Goal: Navigation & Orientation: Find specific page/section

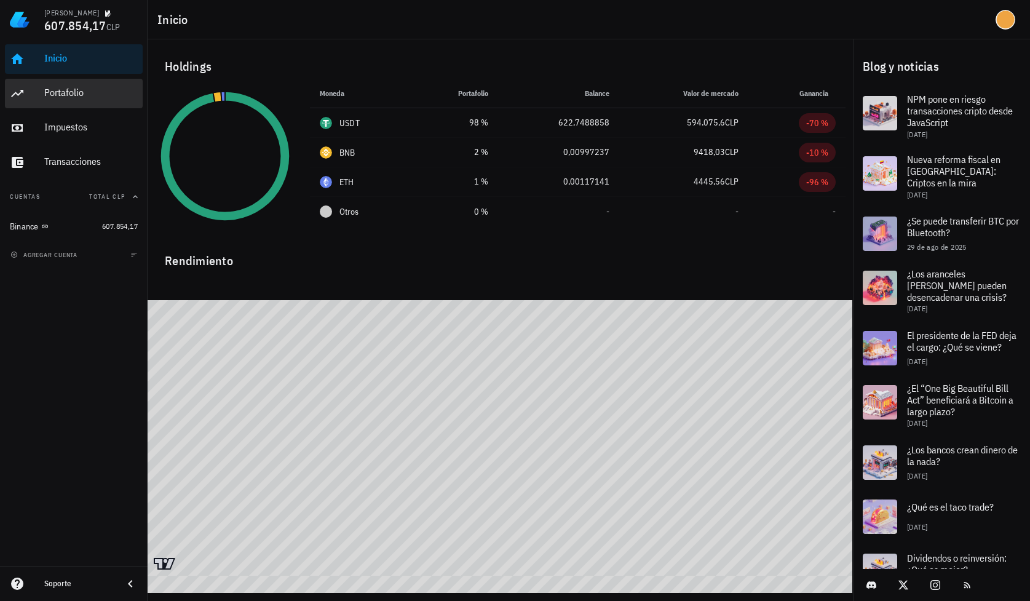
click at [53, 93] on div "Portafolio" at bounding box center [90, 93] width 93 height 12
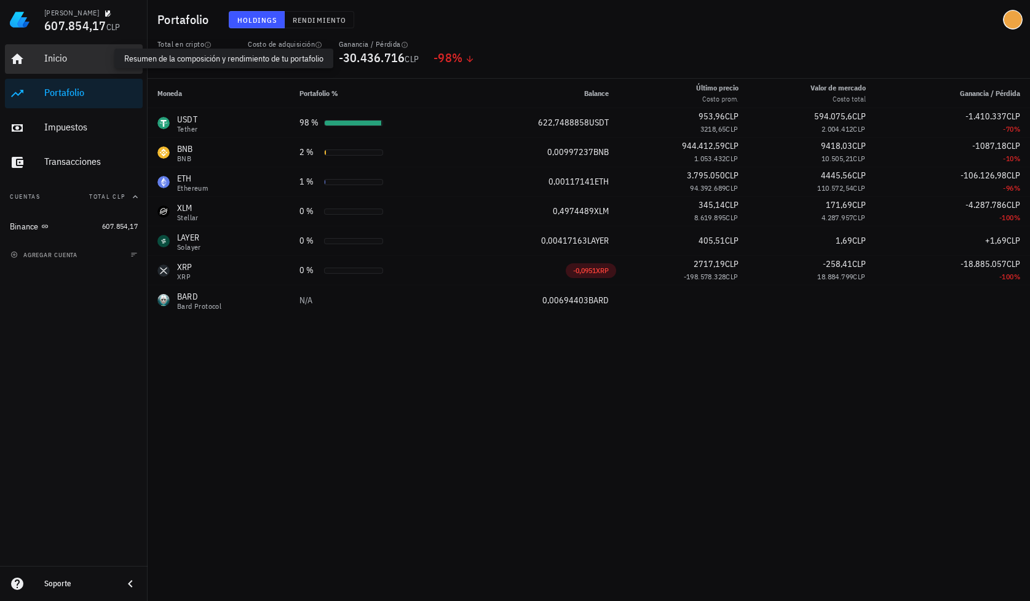
click at [72, 56] on div "Inicio" at bounding box center [90, 58] width 93 height 12
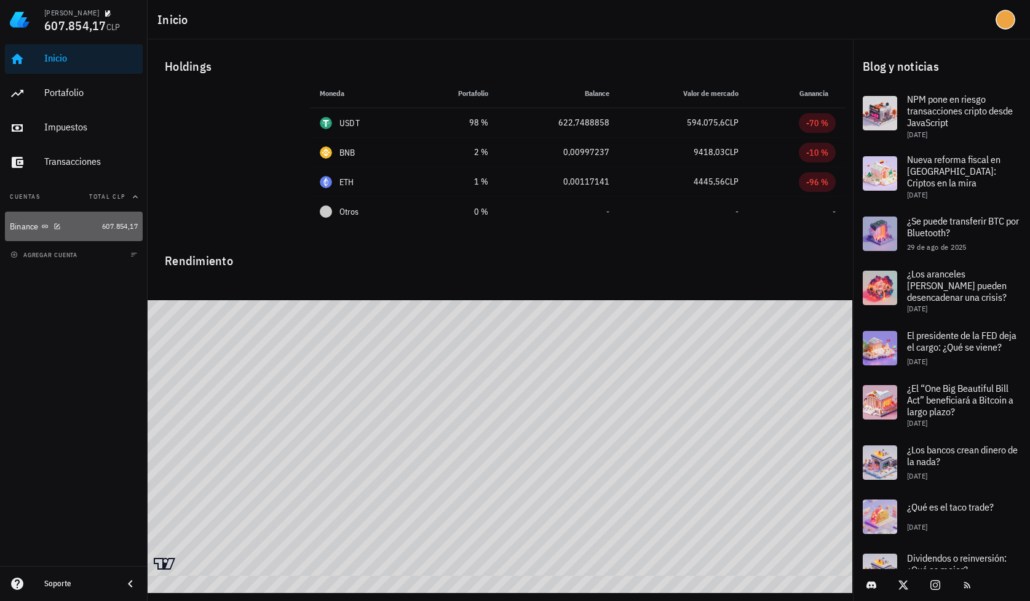
click at [95, 226] on link "Binance 607.854,17" at bounding box center [74, 226] width 138 height 30
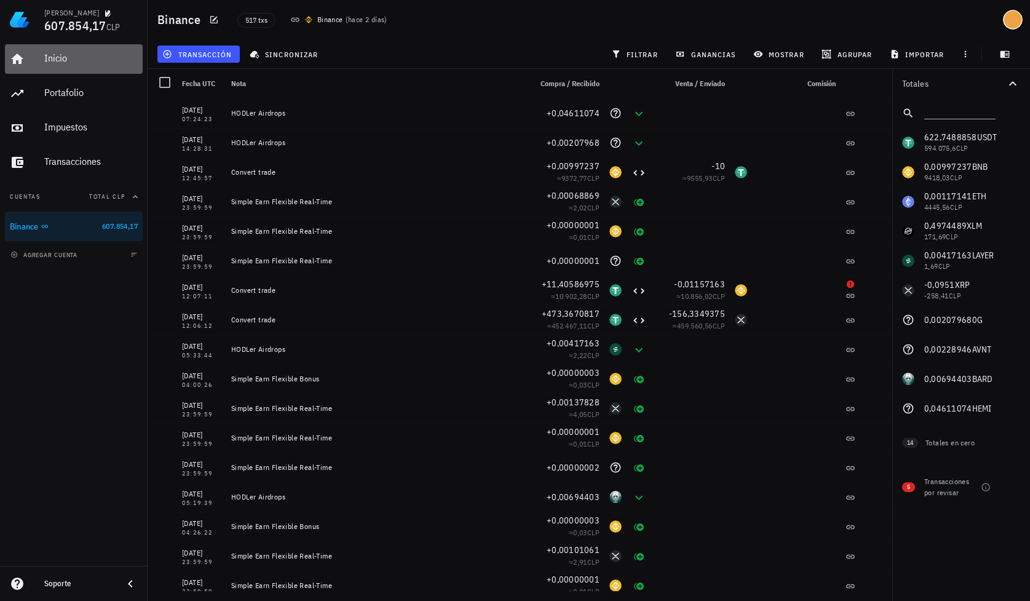
click at [47, 58] on div "Inicio" at bounding box center [90, 58] width 93 height 12
